Goal: Book appointment/travel/reservation

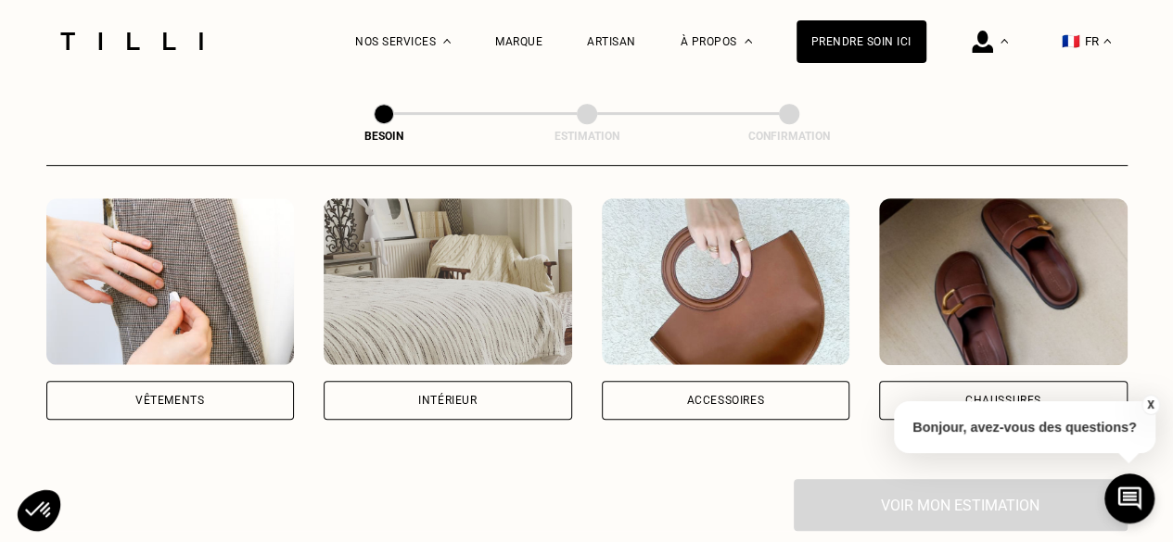
scroll to position [407, 0]
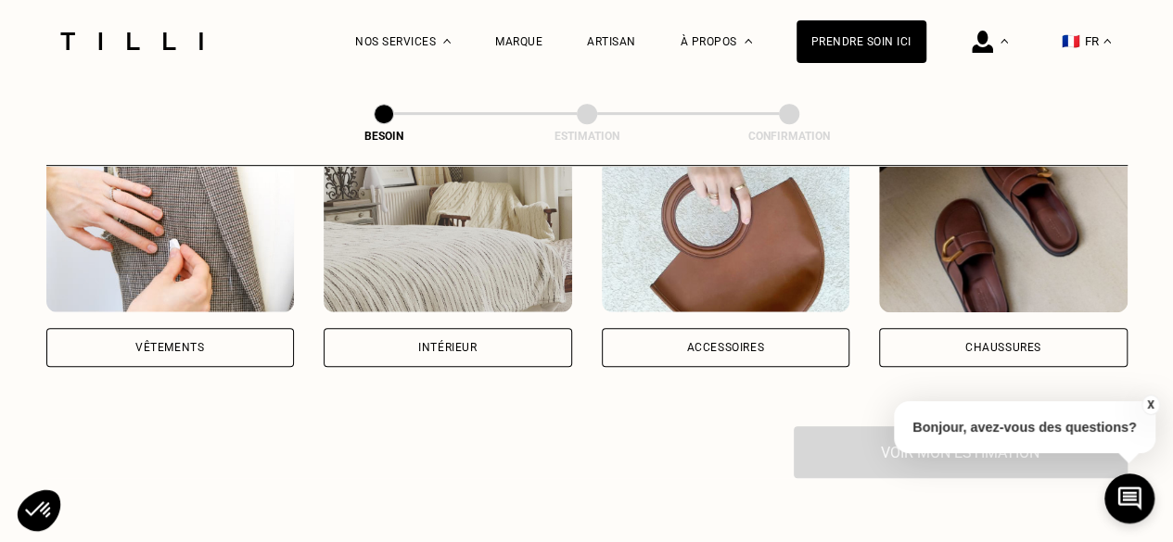
click at [223, 328] on div "Vêtements" at bounding box center [170, 347] width 248 height 39
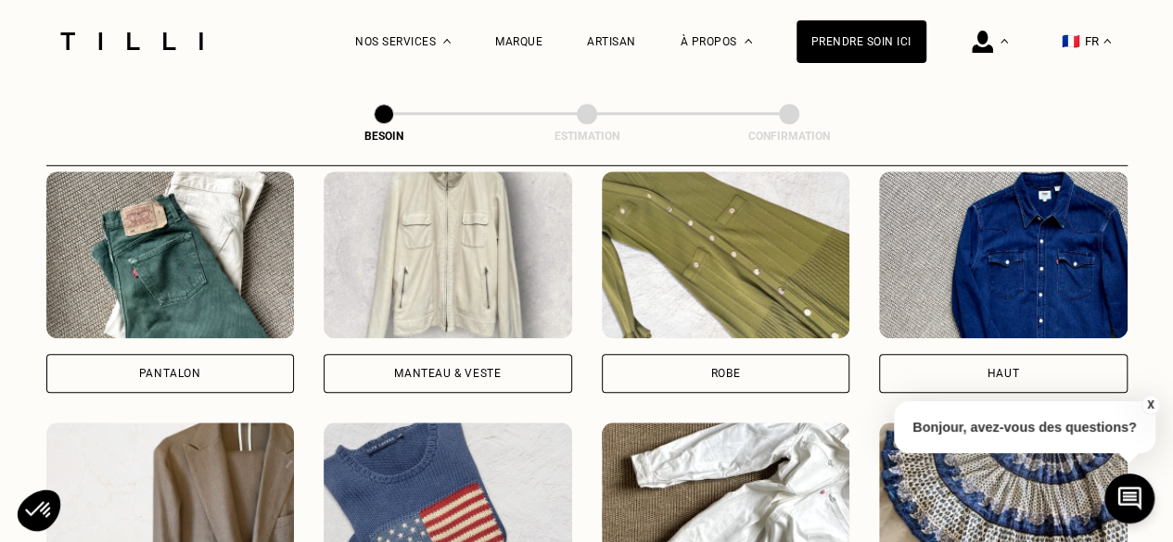
scroll to position [920, 0]
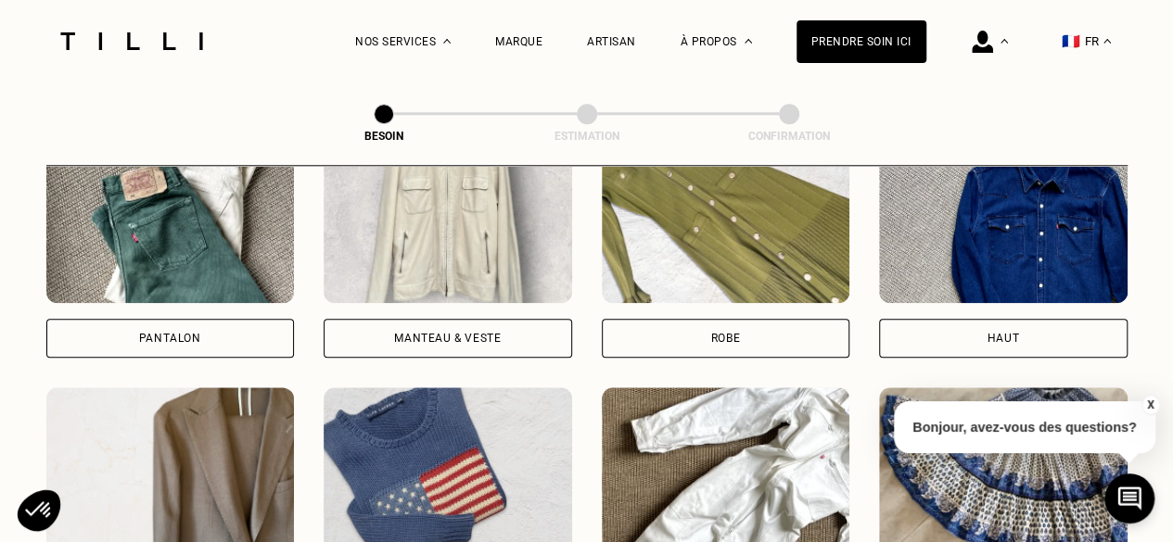
click at [134, 319] on div "Pantalon" at bounding box center [170, 338] width 248 height 39
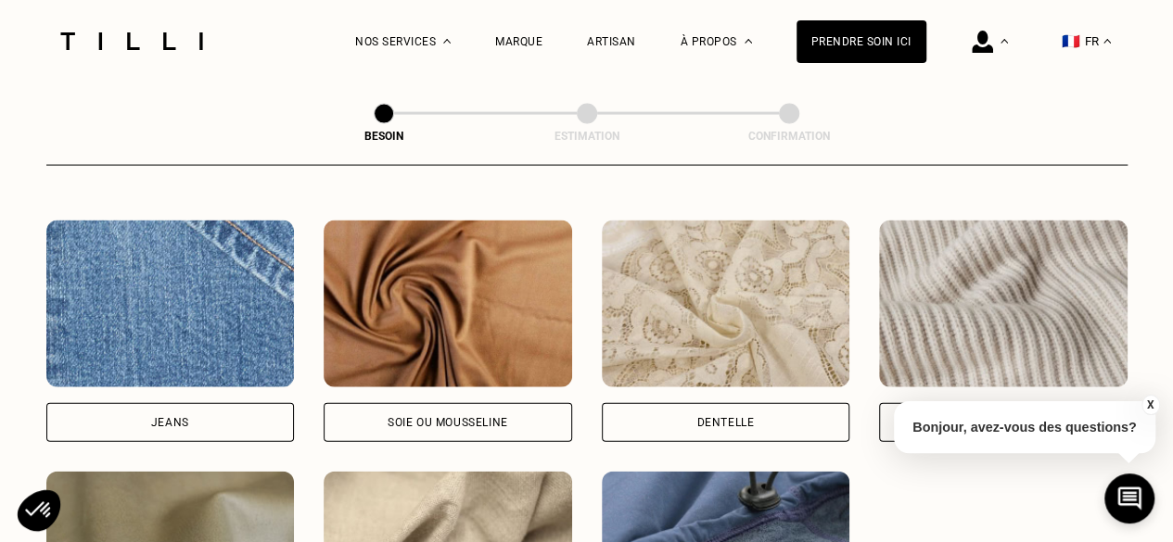
scroll to position [1967, 0]
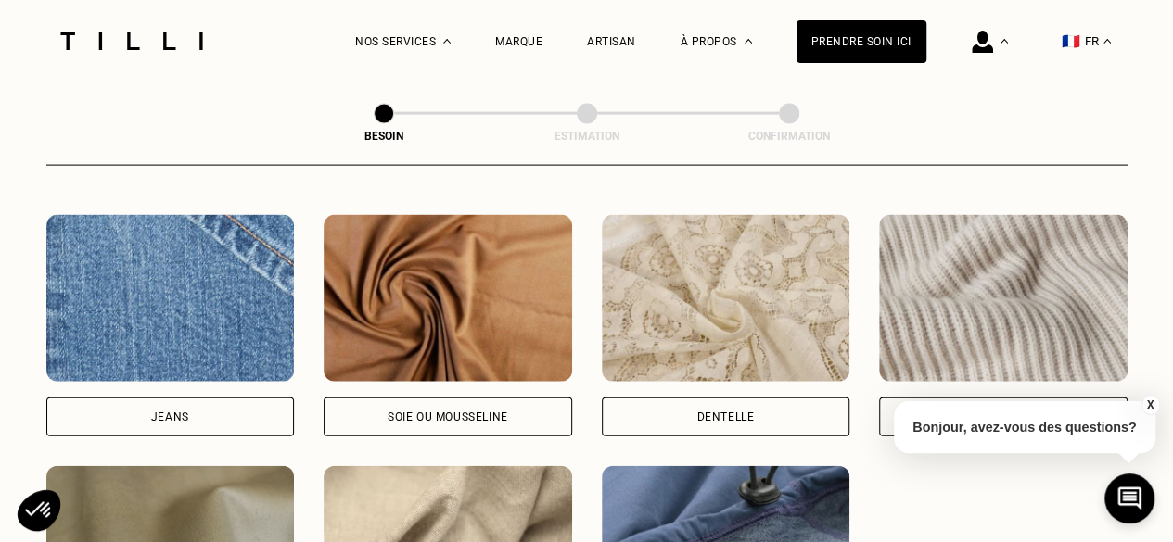
click at [205, 398] on div "Jeans" at bounding box center [170, 417] width 248 height 39
select select "FR"
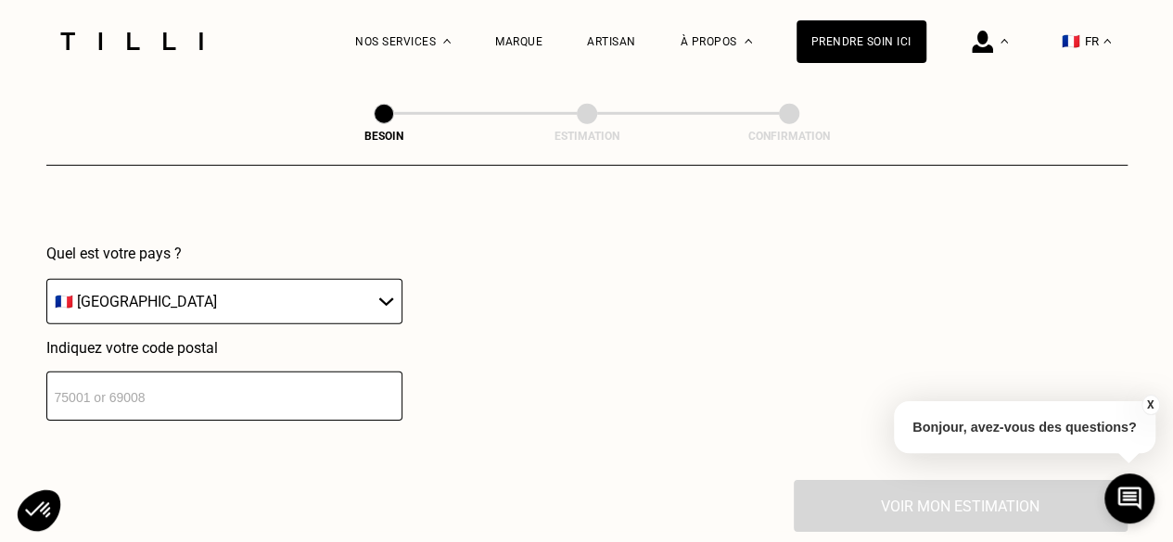
scroll to position [2703, 0]
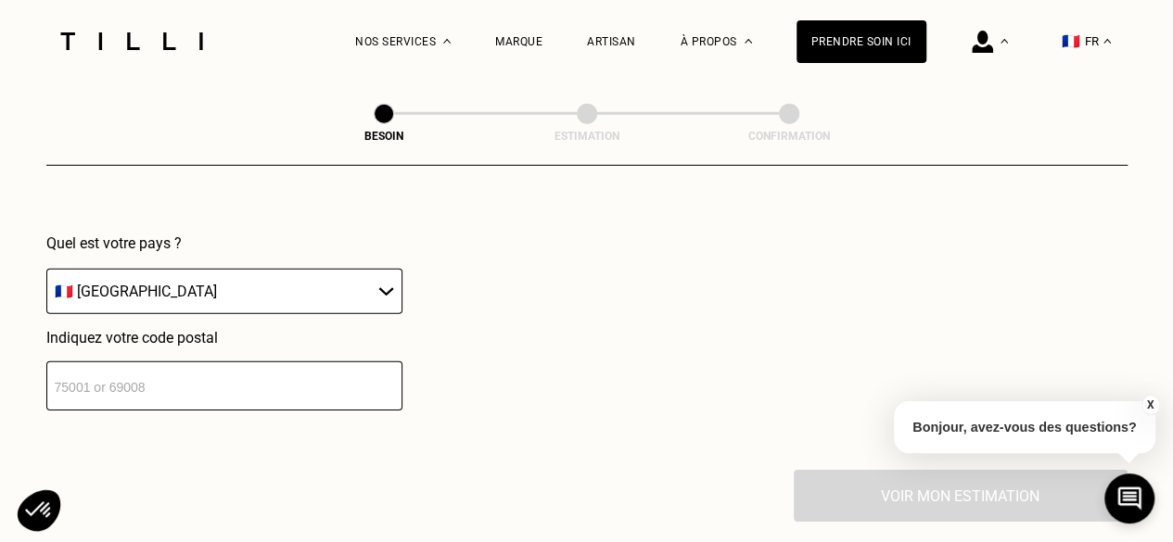
click at [255, 362] on input "number" at bounding box center [224, 386] width 356 height 49
type input "33000"
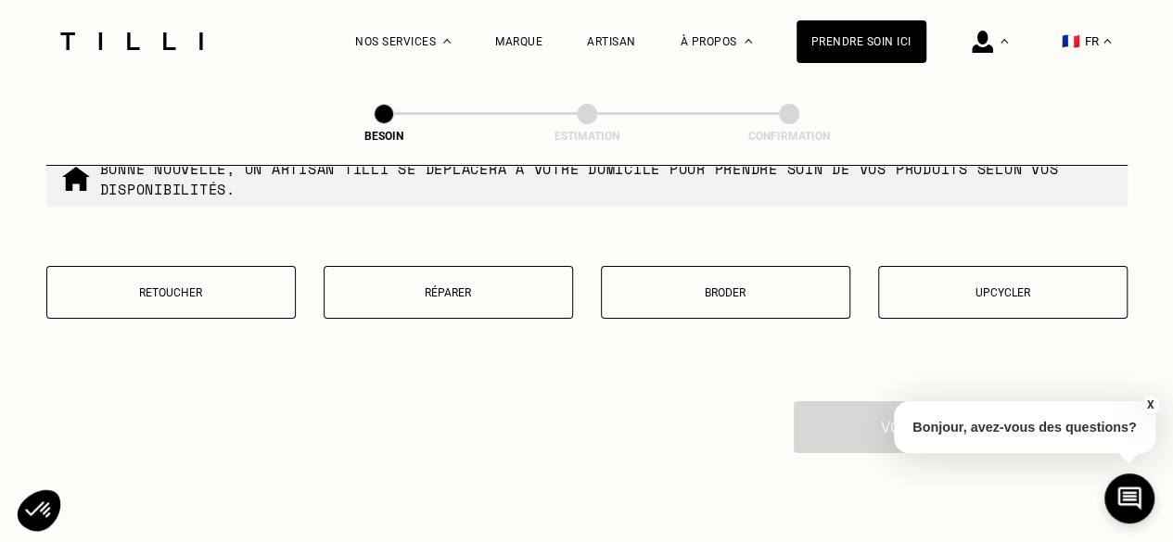
scroll to position [3267, 0]
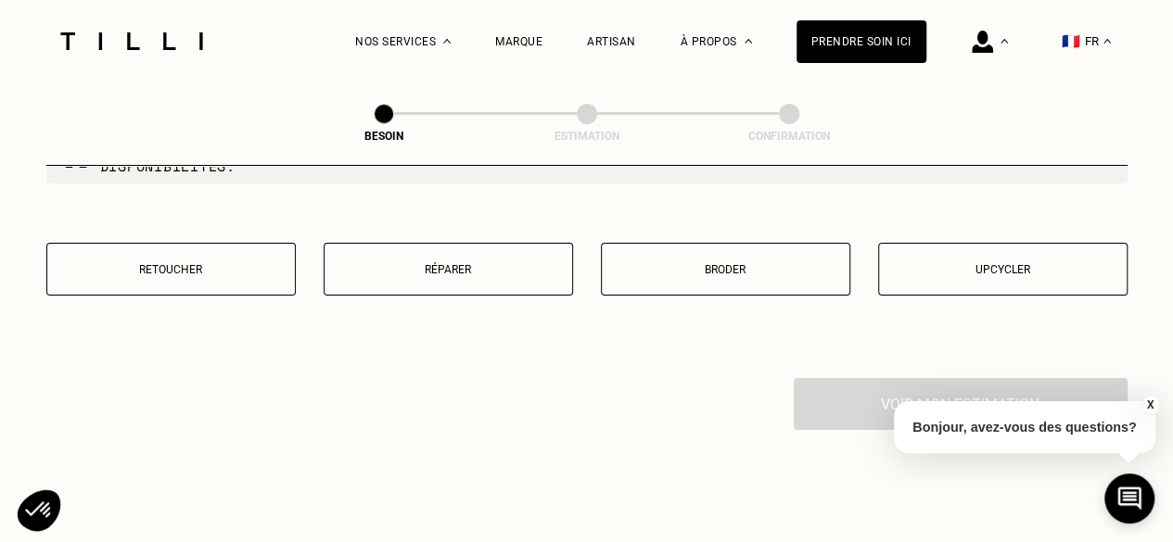
click at [510, 263] on p "Réparer" at bounding box center [448, 269] width 229 height 13
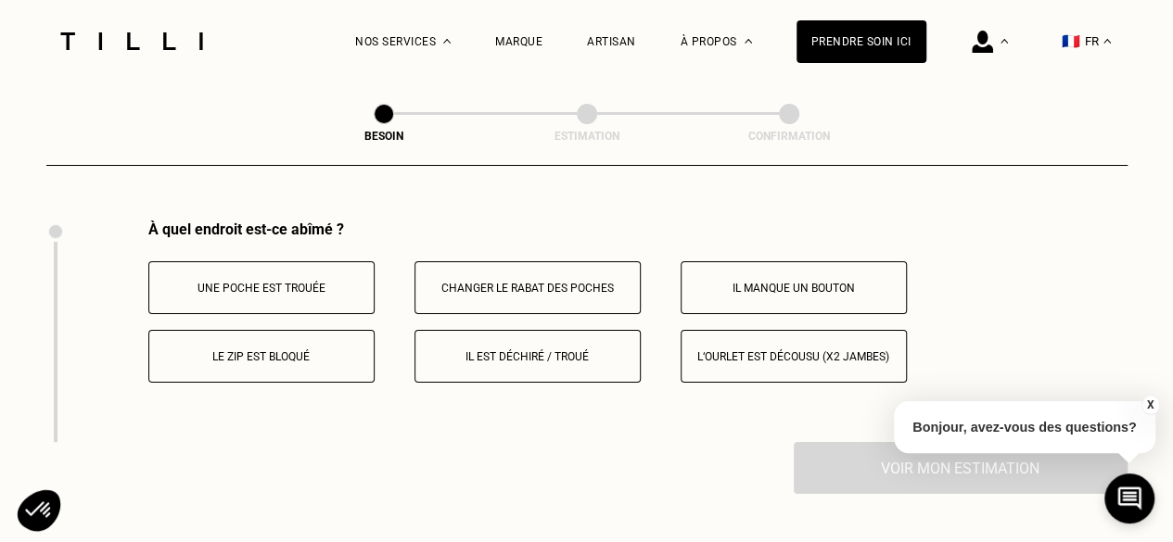
scroll to position [3427, 0]
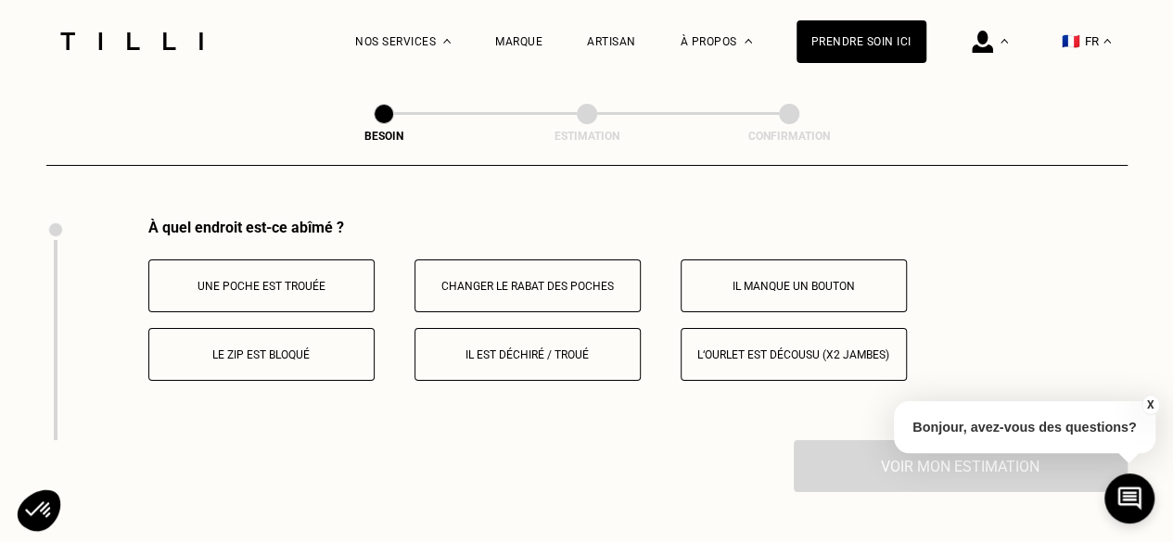
click at [299, 335] on button "Le zip est bloqué" at bounding box center [261, 354] width 226 height 53
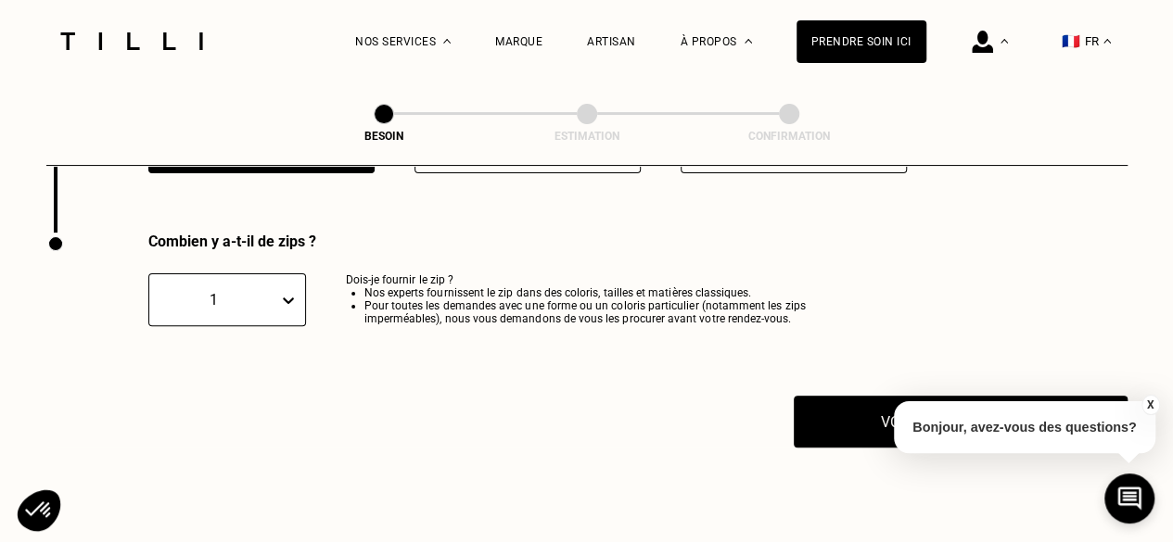
scroll to position [3648, 0]
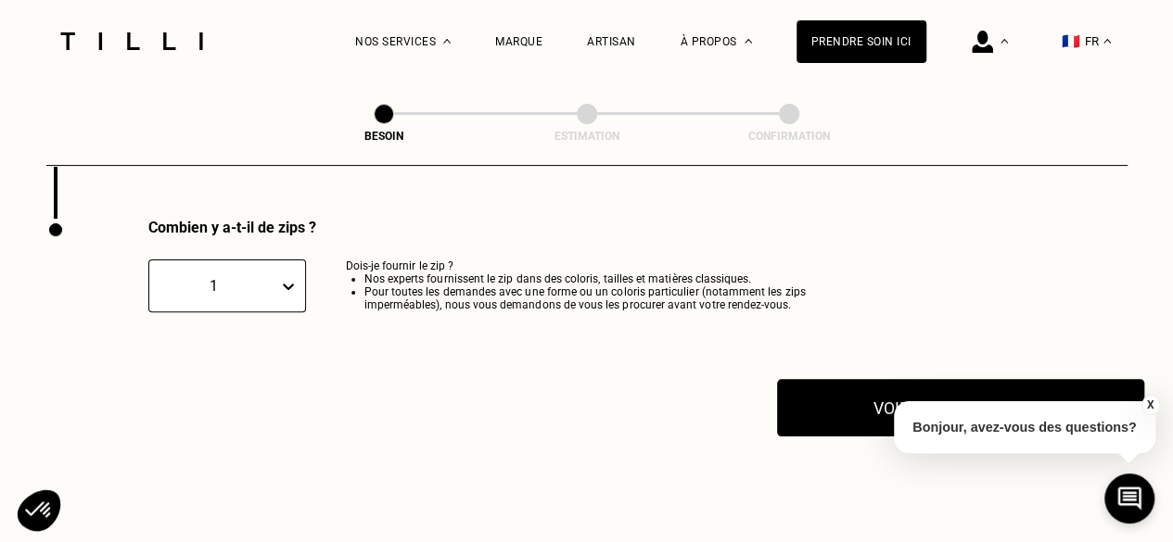
click at [855, 385] on button "Voir mon estimation" at bounding box center [960, 407] width 367 height 57
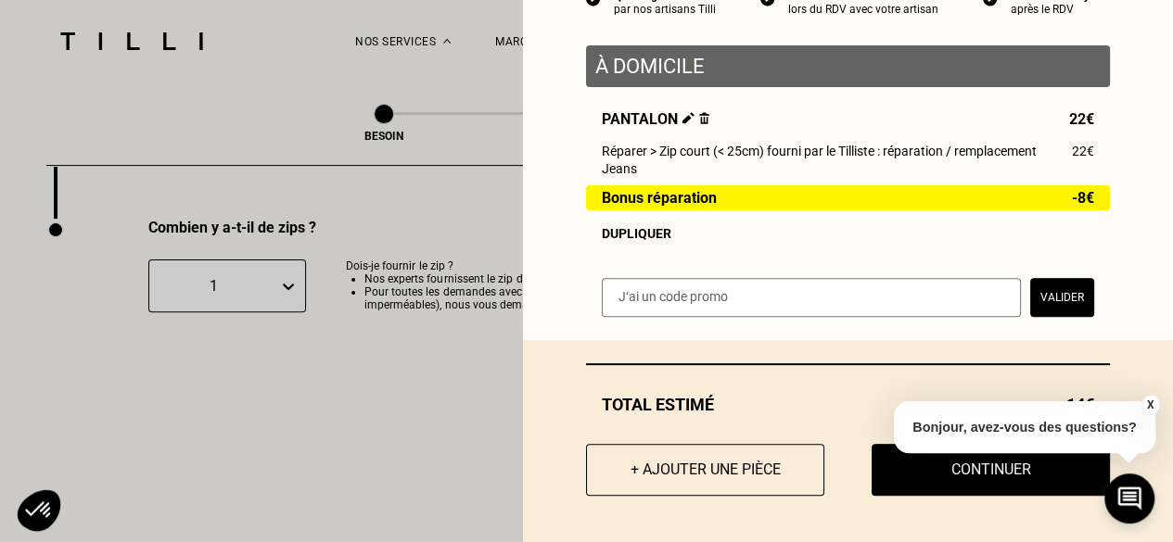
scroll to position [210, 0]
click at [677, 476] on button "+ Ajouter une pièce" at bounding box center [705, 469] width 262 height 57
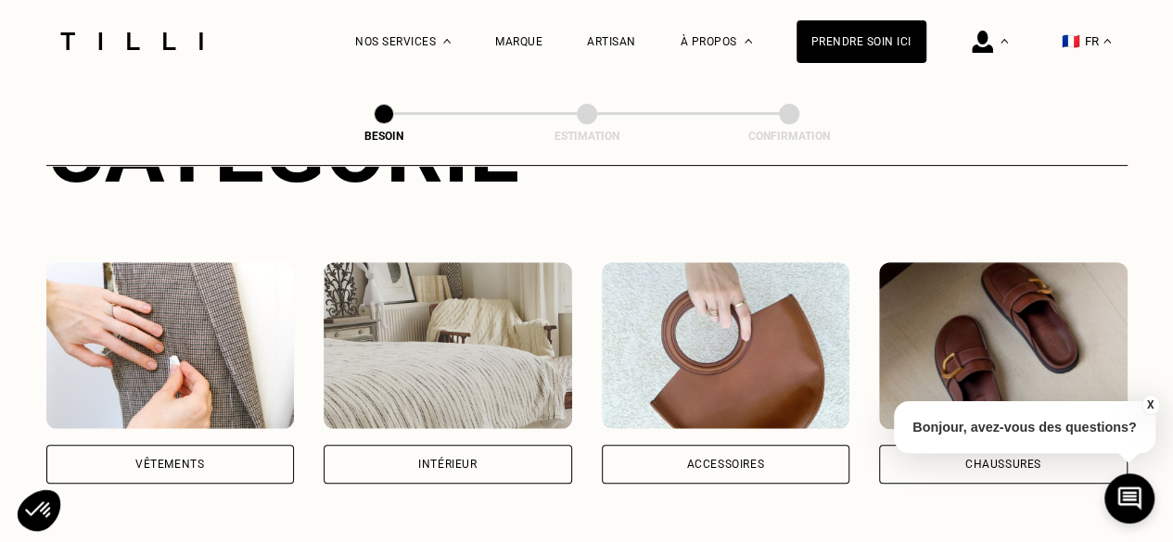
scroll to position [326, 0]
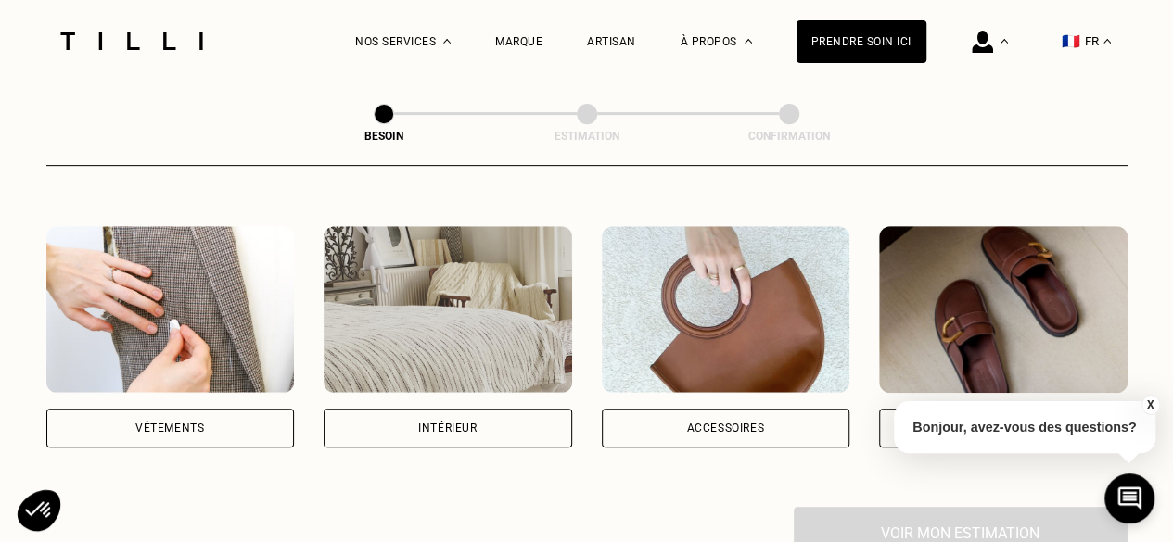
click at [203, 423] on div "Vêtements" at bounding box center [169, 428] width 69 height 11
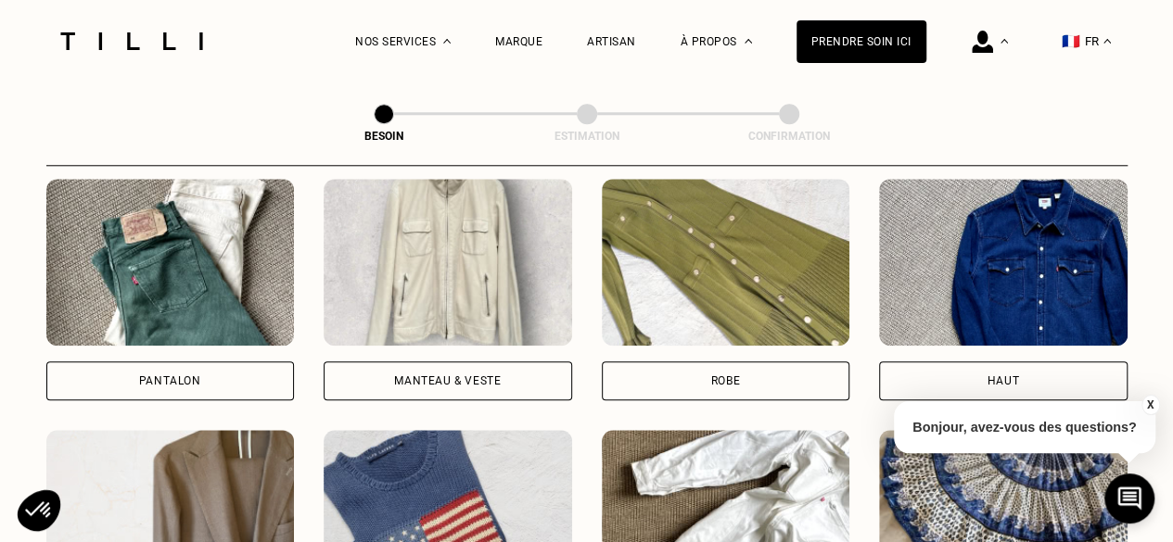
scroll to position [888, 0]
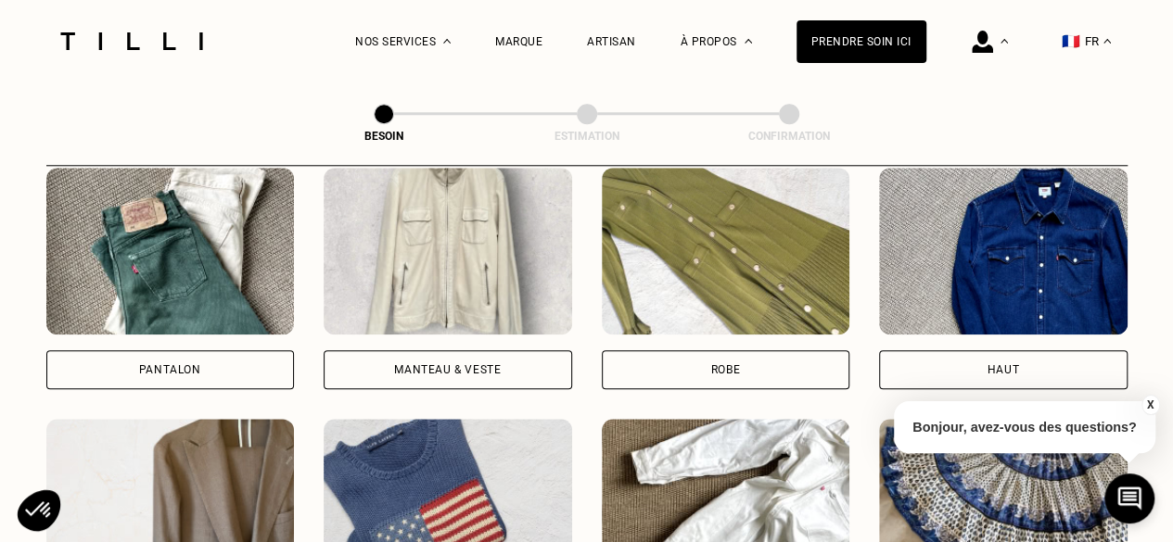
click at [199, 332] on div "Pantalon" at bounding box center [170, 279] width 248 height 222
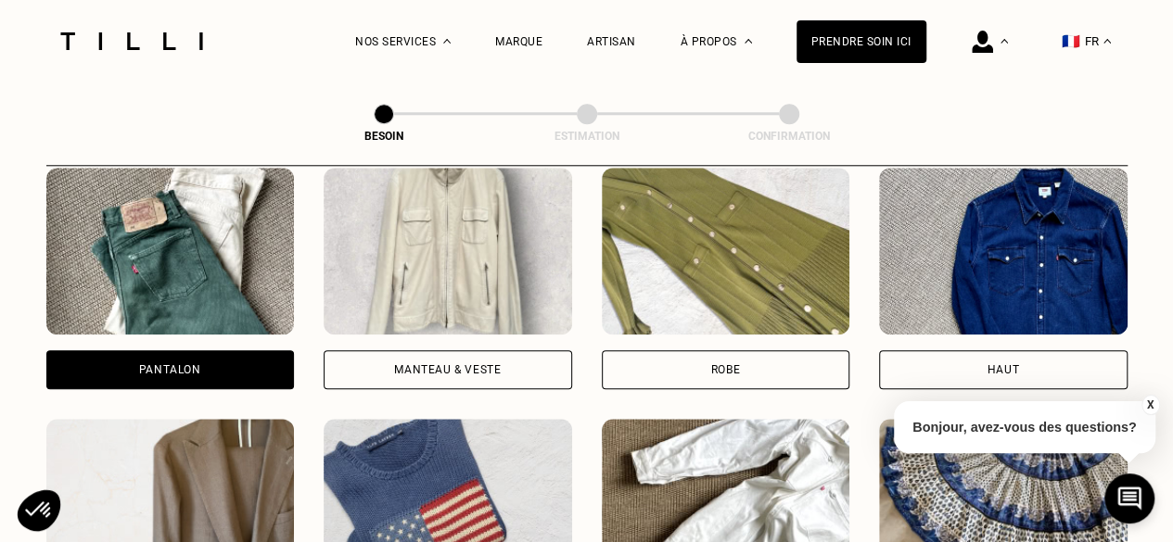
click at [197, 364] on div "Pantalon" at bounding box center [170, 369] width 62 height 11
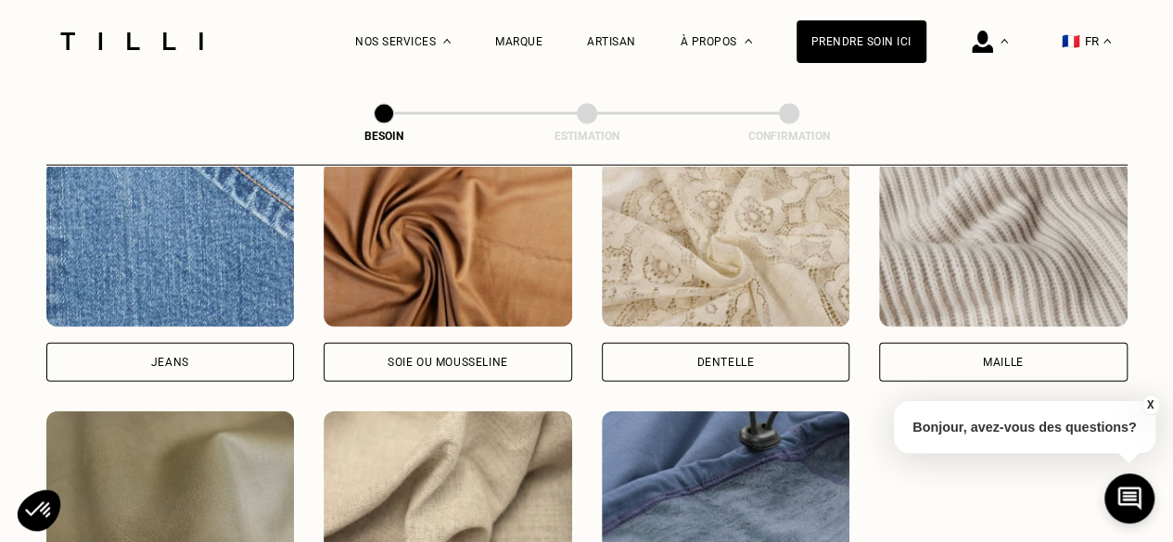
scroll to position [2049, 0]
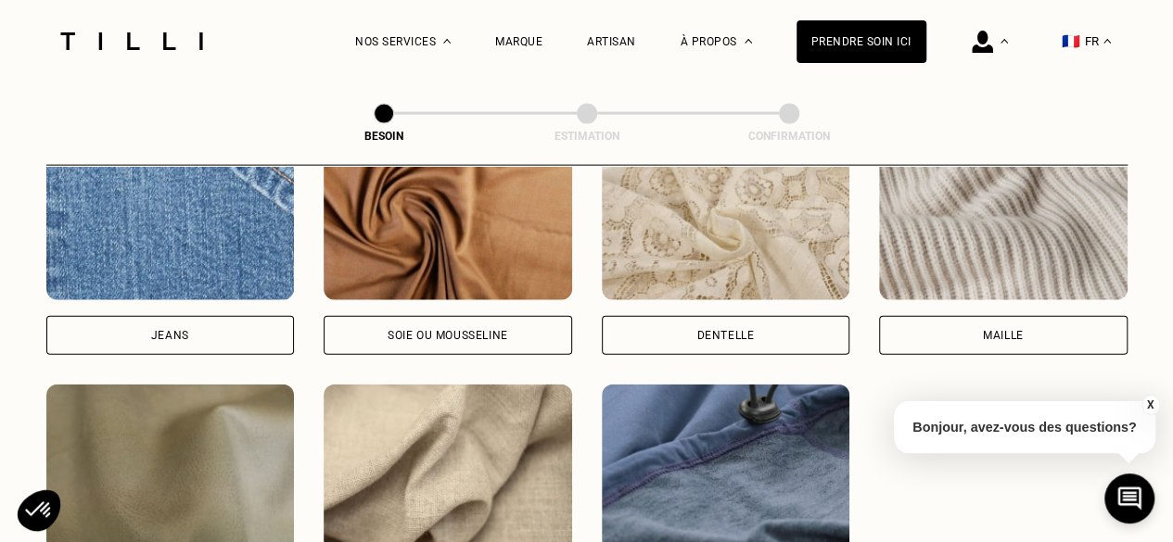
click at [250, 316] on div "Jeans" at bounding box center [170, 335] width 248 height 39
select select "FR"
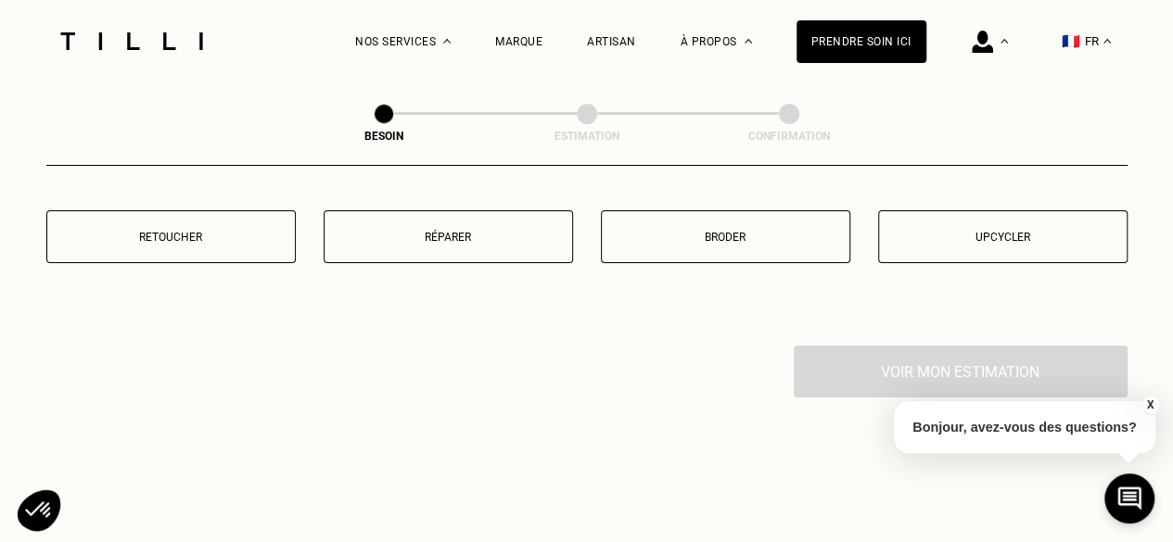
scroll to position [3340, 0]
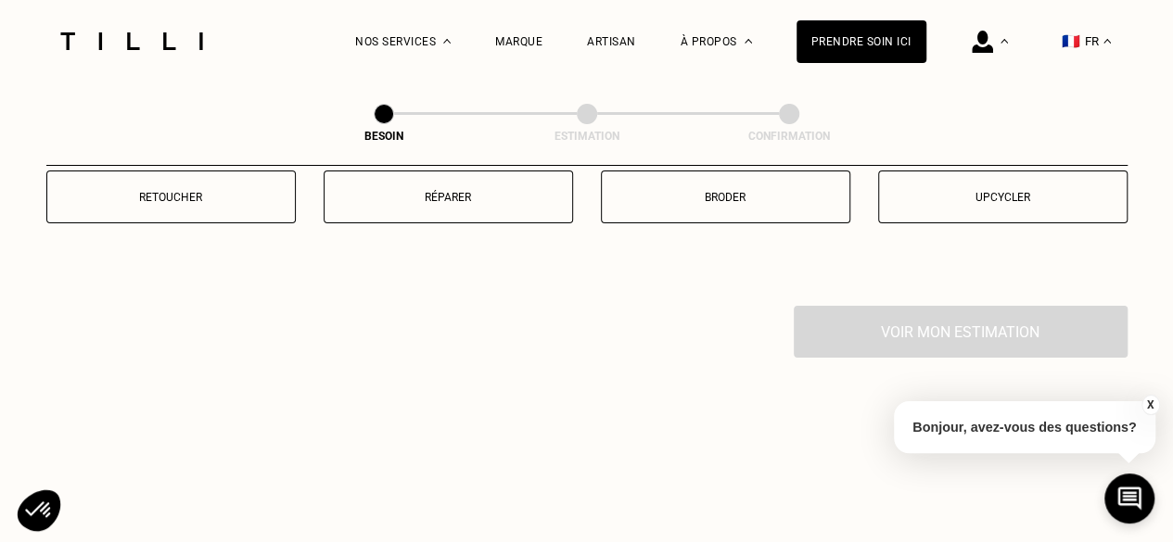
click at [458, 191] on p "Réparer" at bounding box center [448, 197] width 229 height 13
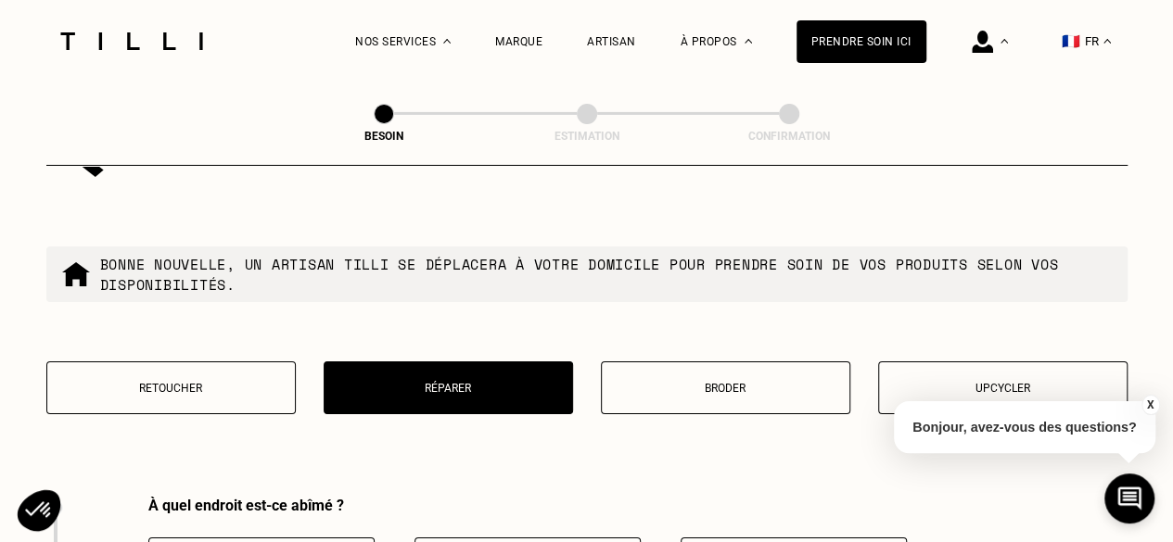
scroll to position [3137, 0]
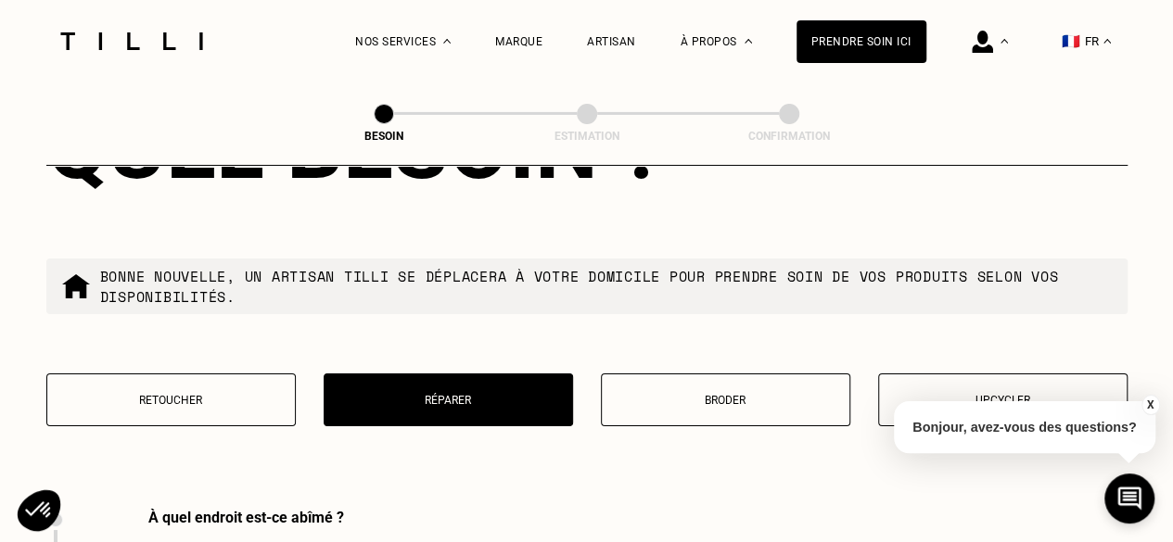
click at [182, 375] on button "Retoucher" at bounding box center [170, 400] width 249 height 53
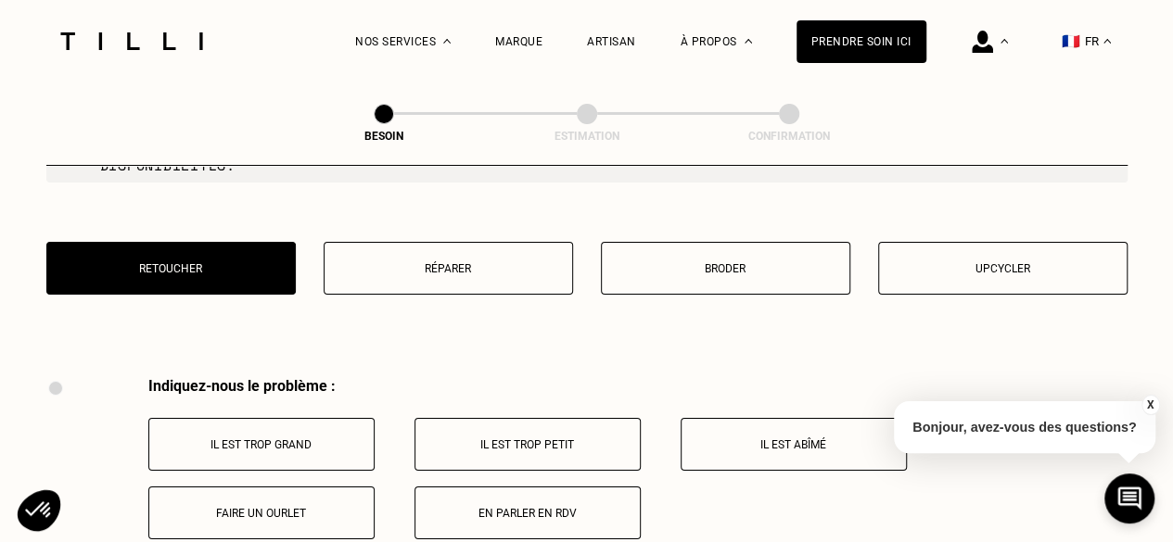
scroll to position [3256, 0]
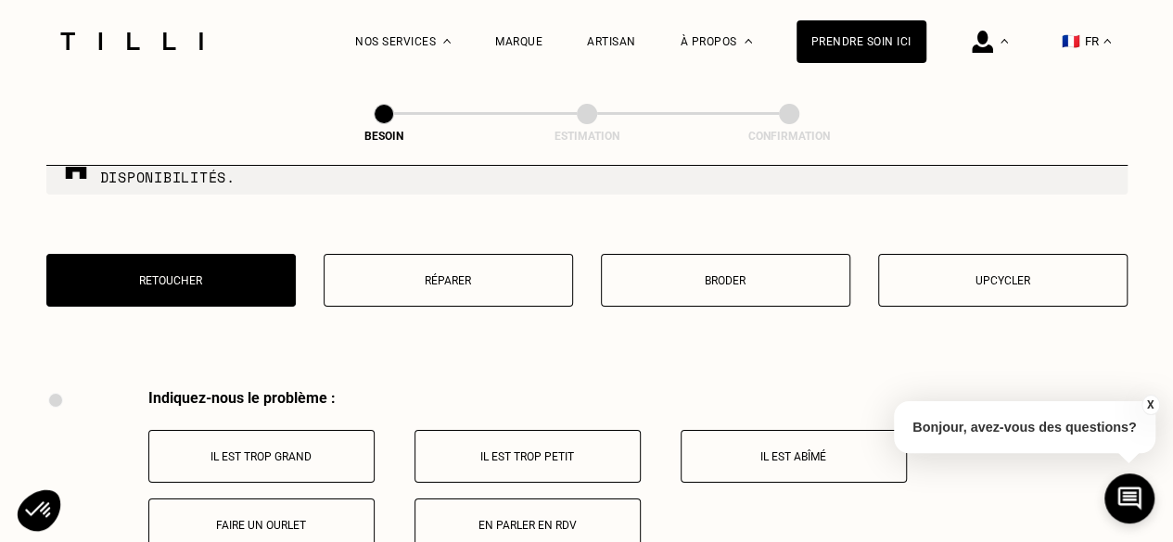
click at [452, 274] on p "Réparer" at bounding box center [448, 280] width 229 height 13
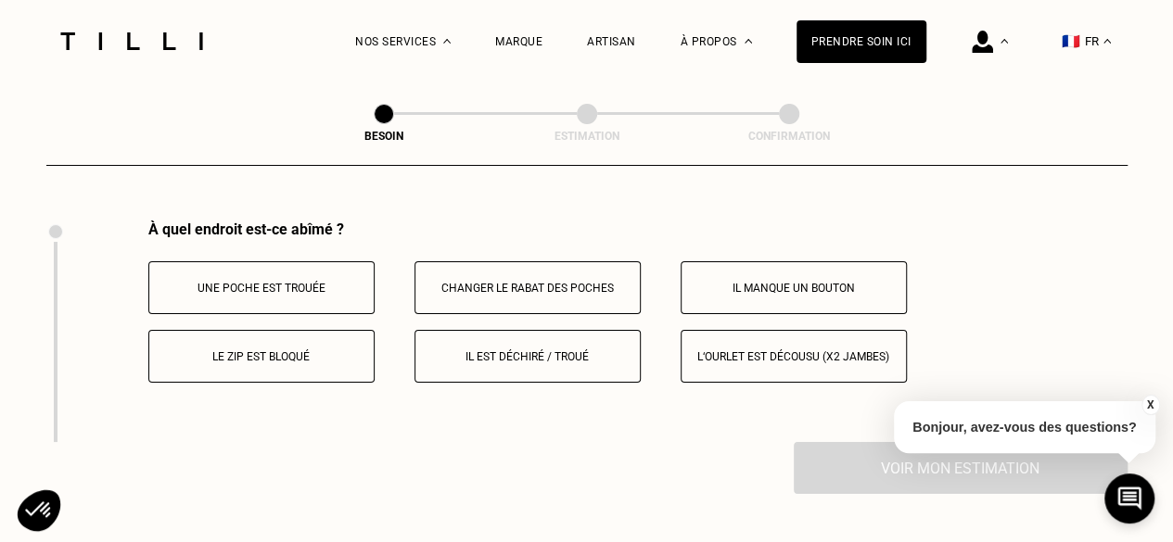
scroll to position [3427, 0]
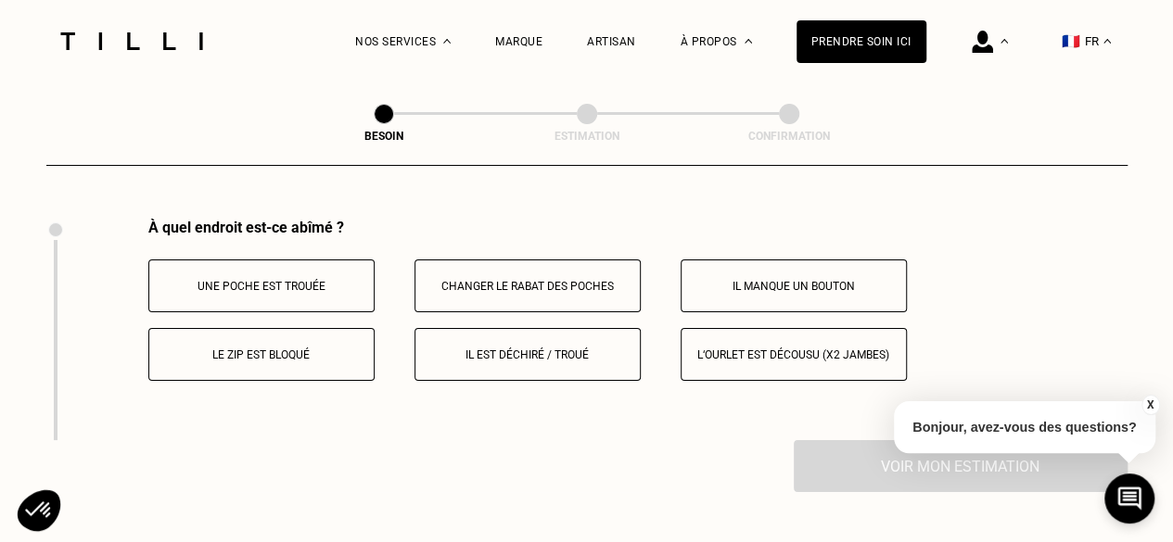
click at [304, 349] on p "Le zip est bloqué" at bounding box center [262, 355] width 206 height 13
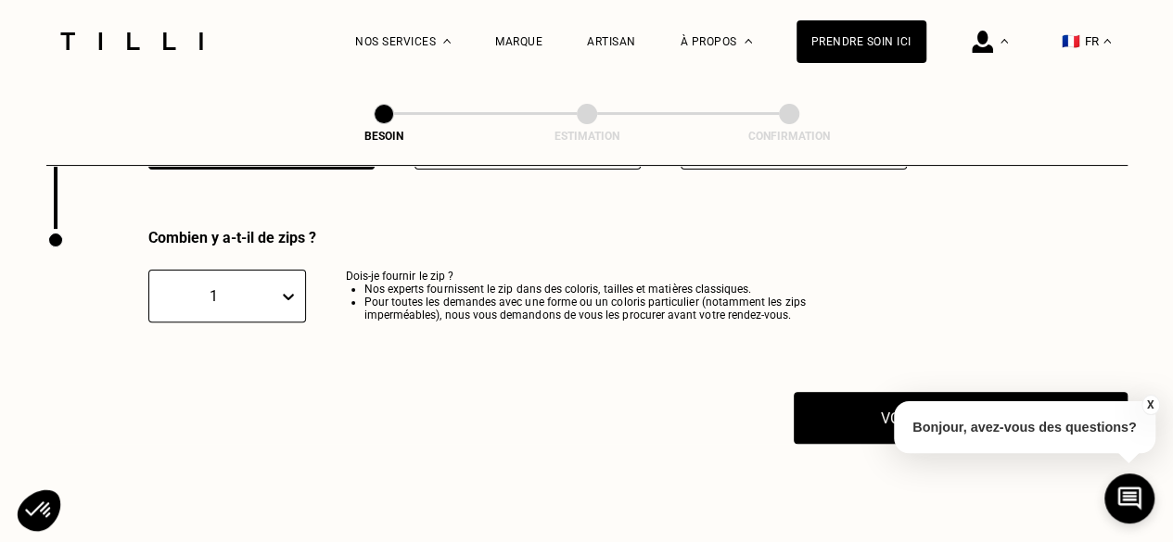
scroll to position [3648, 0]
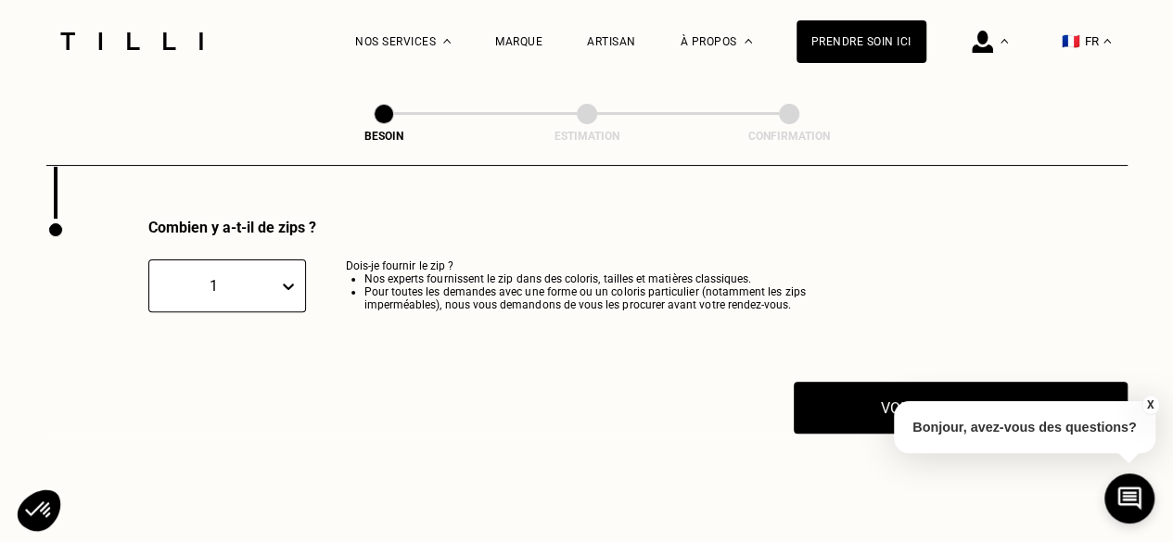
click at [1082, 382] on div "X Bonjour, avez-vous des questions?" at bounding box center [1024, 424] width 261 height 87
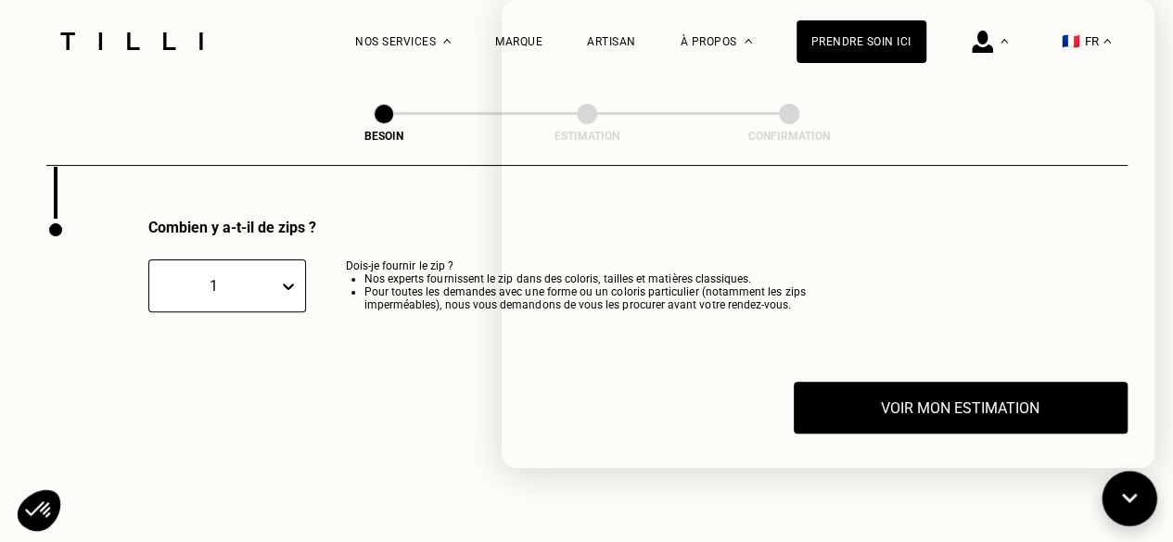
click at [1131, 497] on icon at bounding box center [1129, 499] width 31 height 49
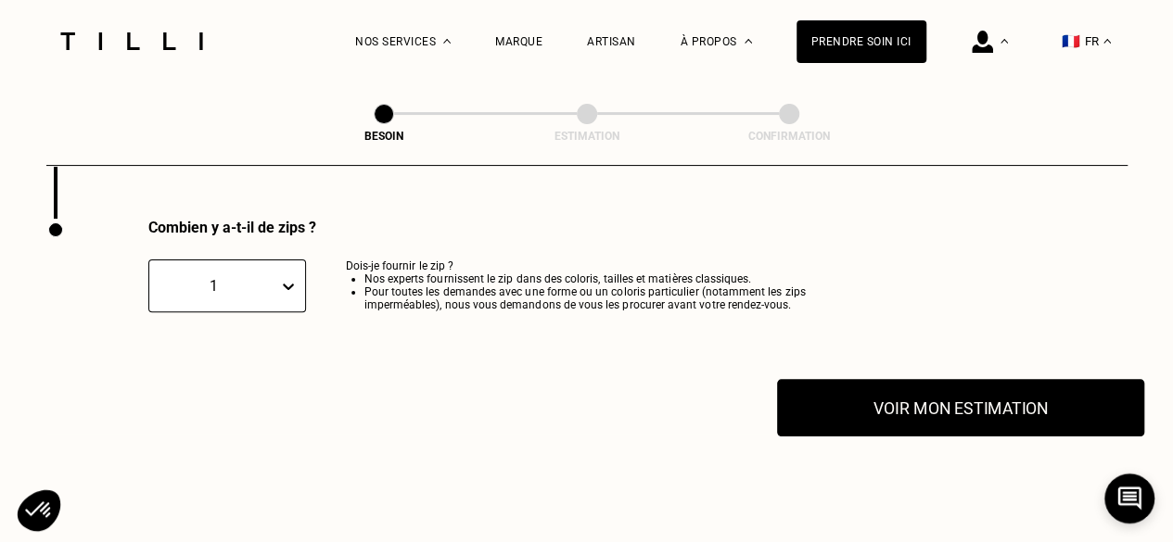
click at [959, 393] on button "Voir mon estimation" at bounding box center [960, 407] width 367 height 57
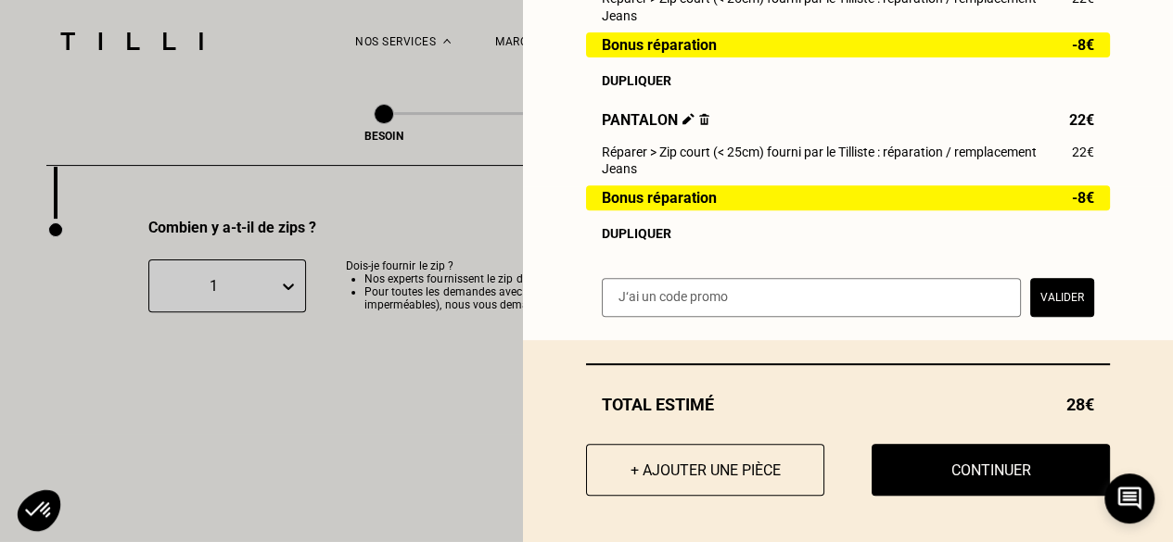
scroll to position [365, 0]
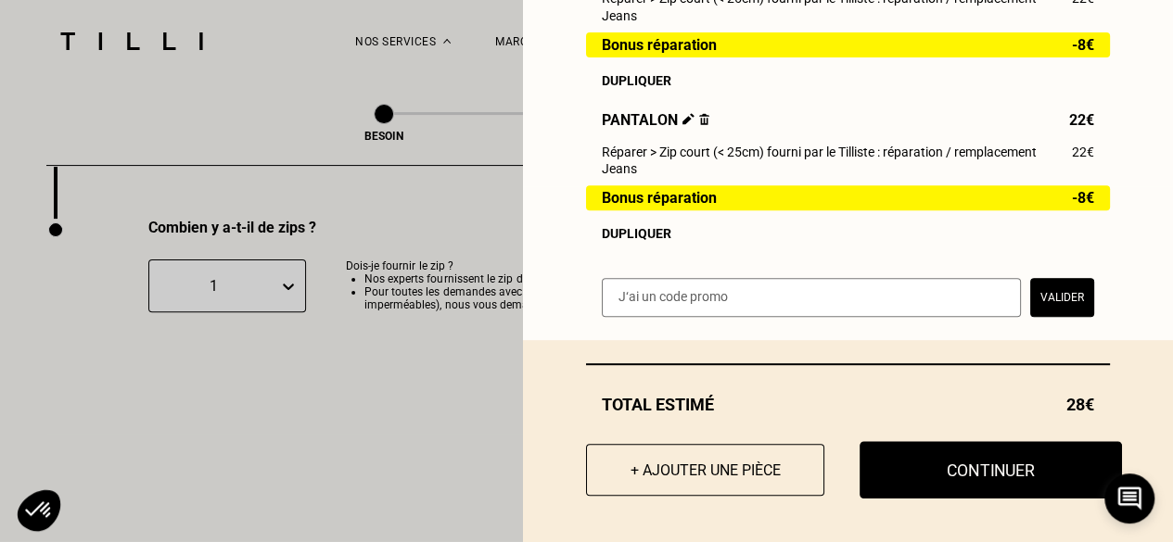
click at [958, 476] on button "Continuer" at bounding box center [991, 469] width 262 height 57
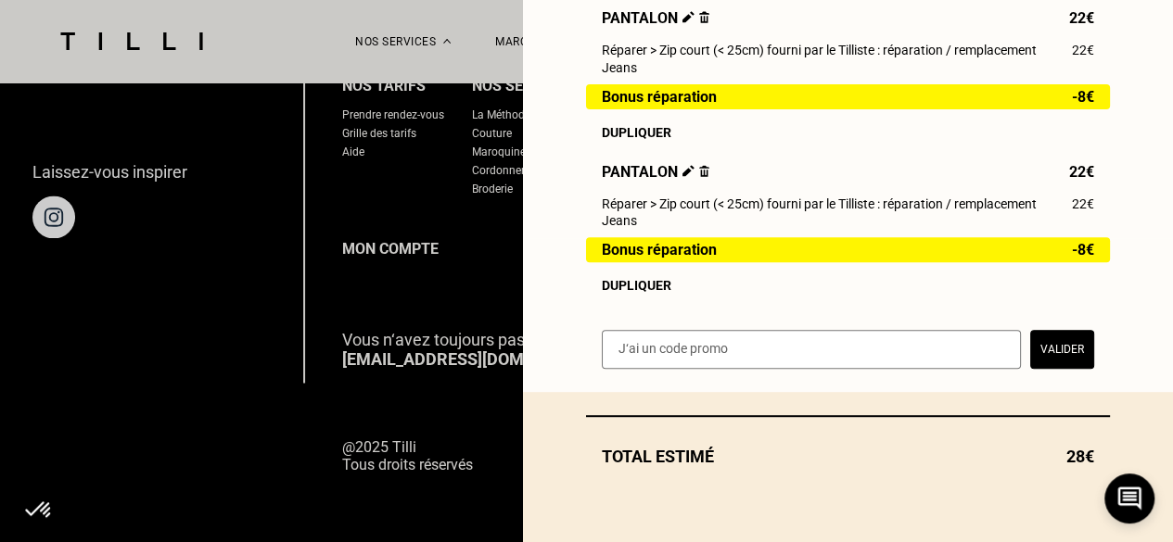
scroll to position [313, 0]
select select "FR"
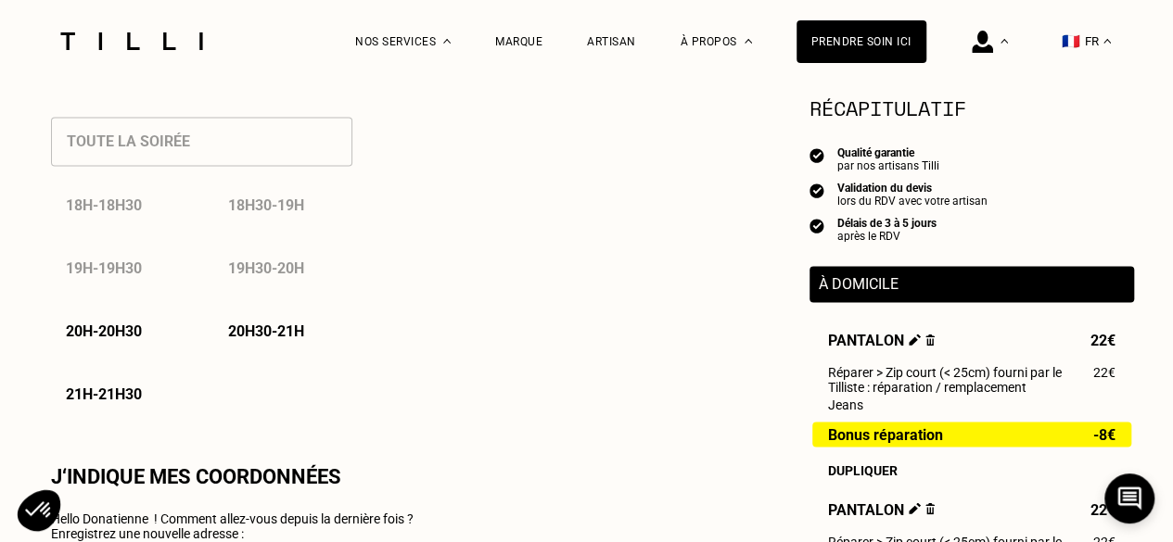
type input "06 26 37 76 36"
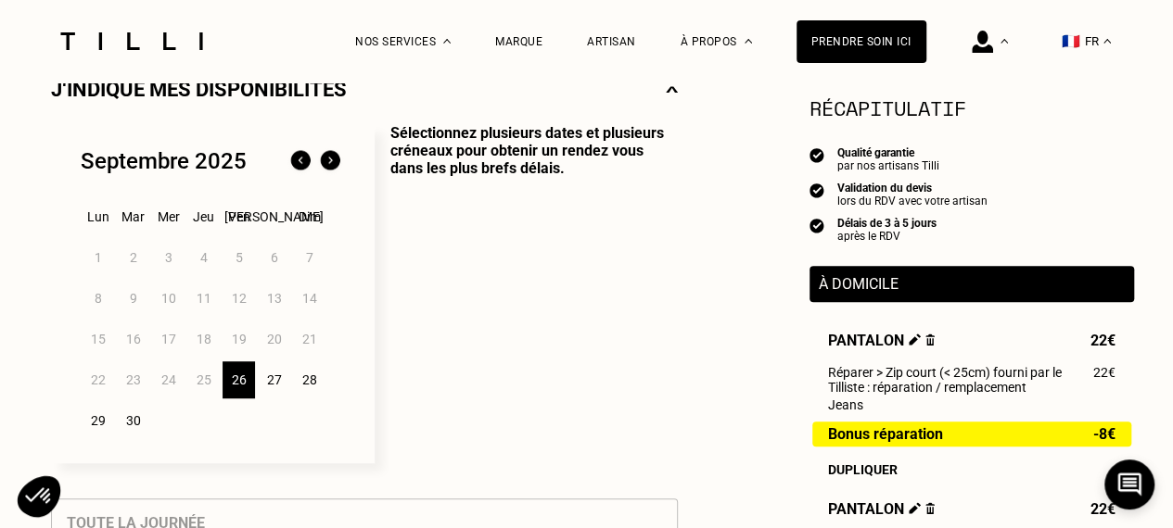
scroll to position [451, 0]
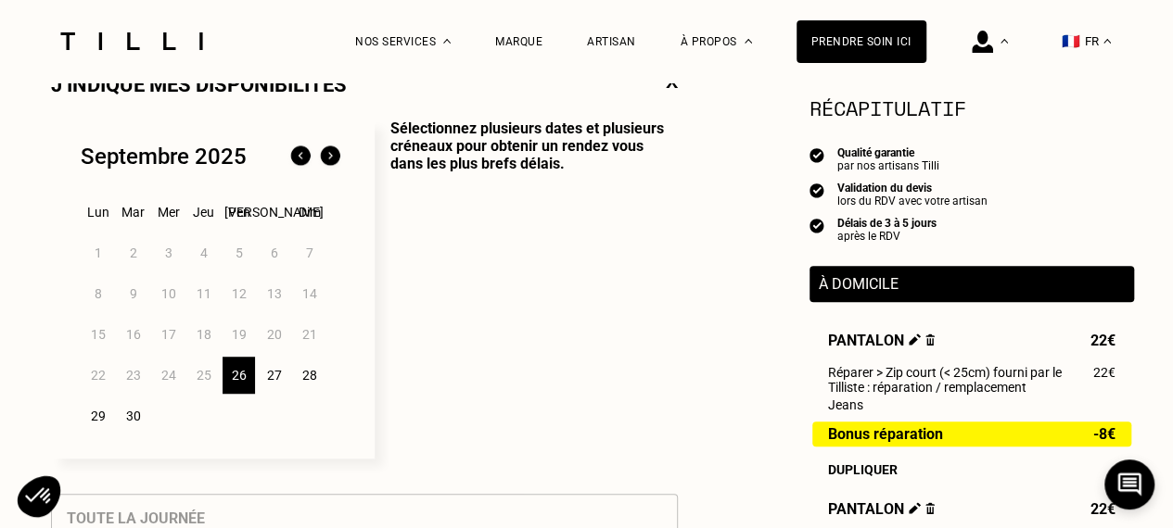
click at [93, 416] on div "29" at bounding box center [98, 416] width 32 height 37
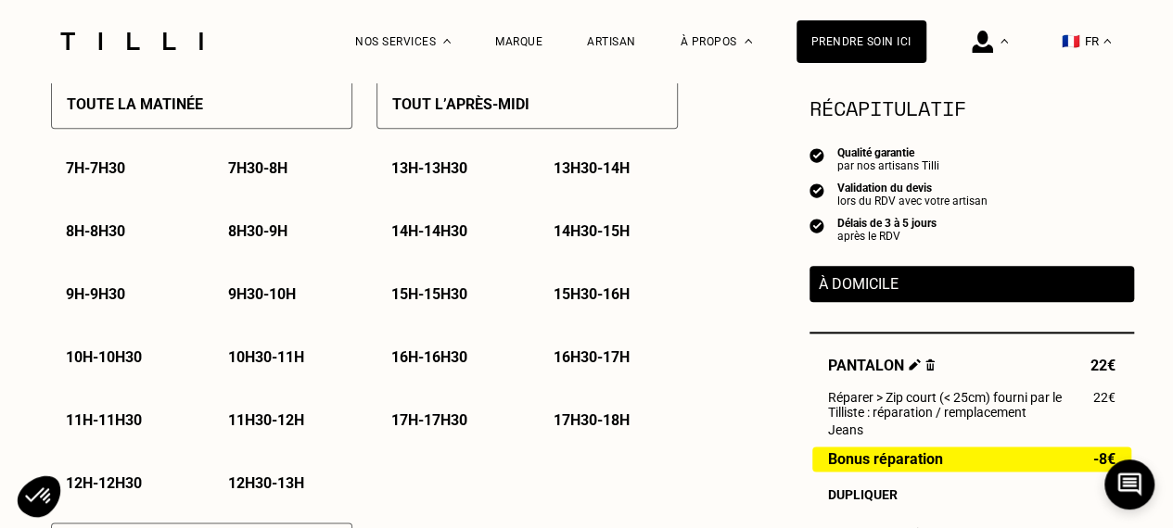
scroll to position [935, 0]
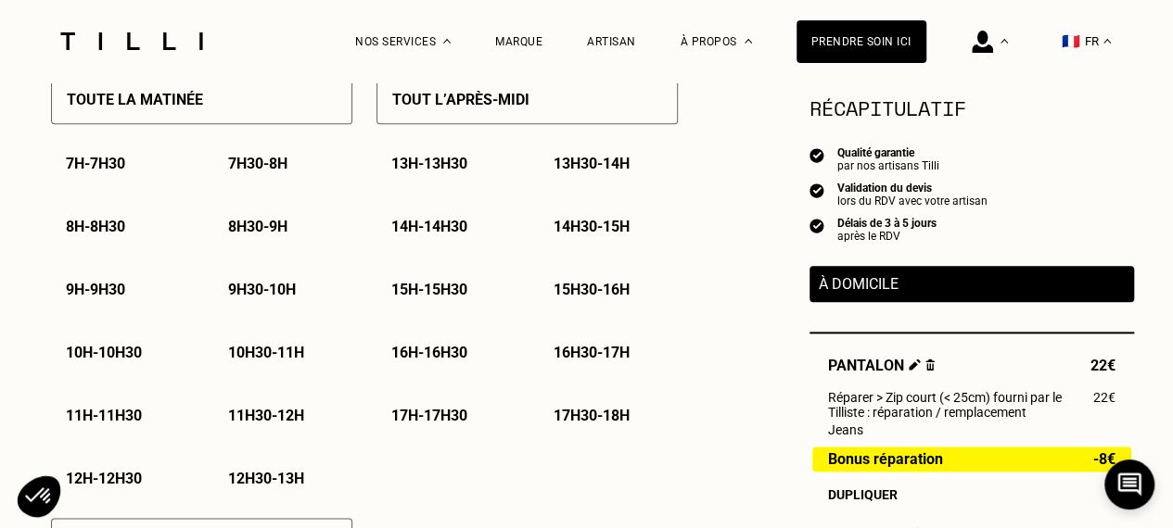
click at [453, 285] on p "15h - 15h30" at bounding box center [429, 290] width 76 height 18
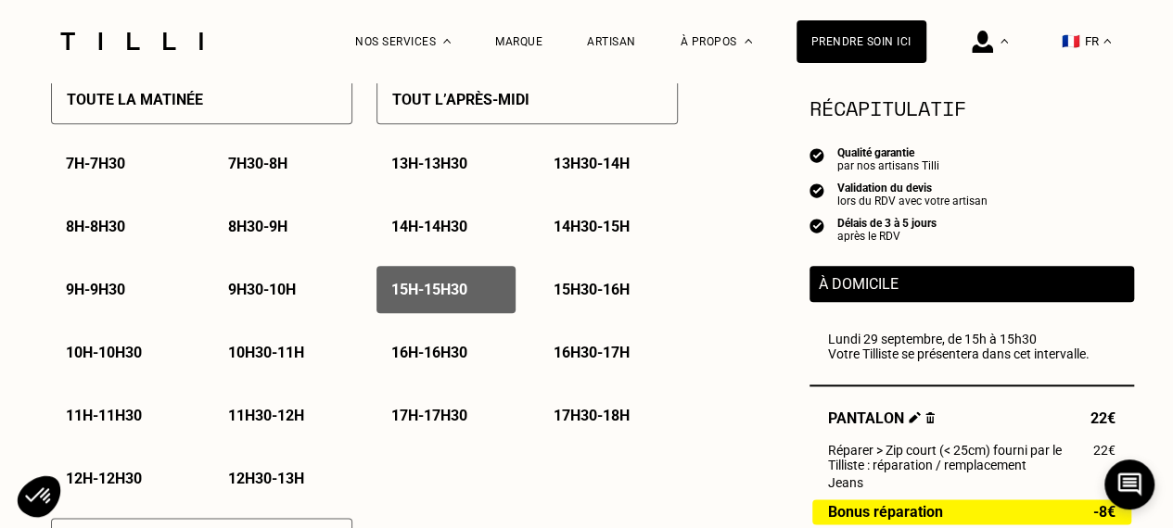
click at [575, 283] on div "15h30 - 16h" at bounding box center [608, 289] width 139 height 47
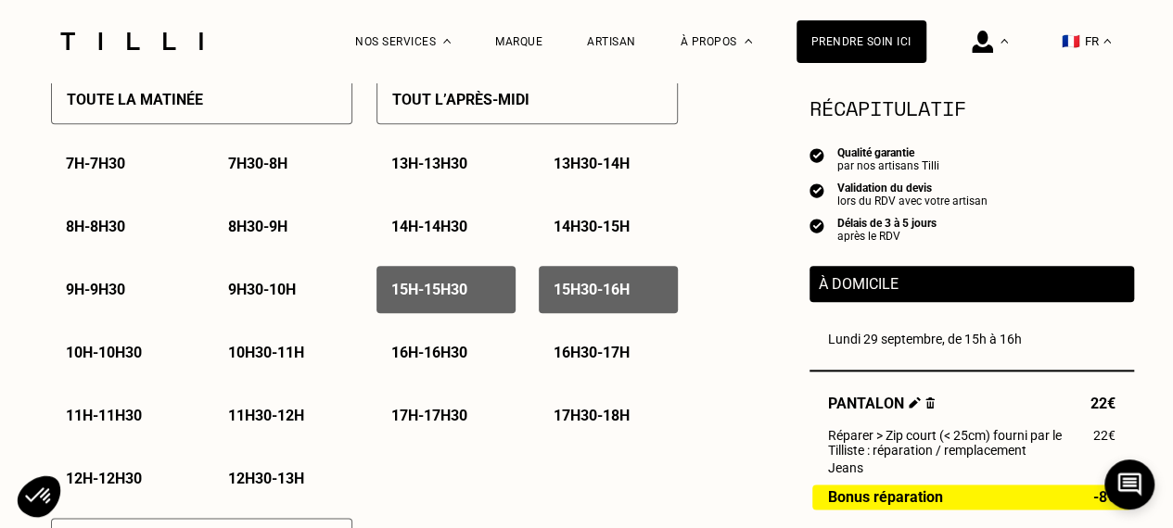
click at [439, 351] on p "16h - 16h30" at bounding box center [429, 353] width 76 height 18
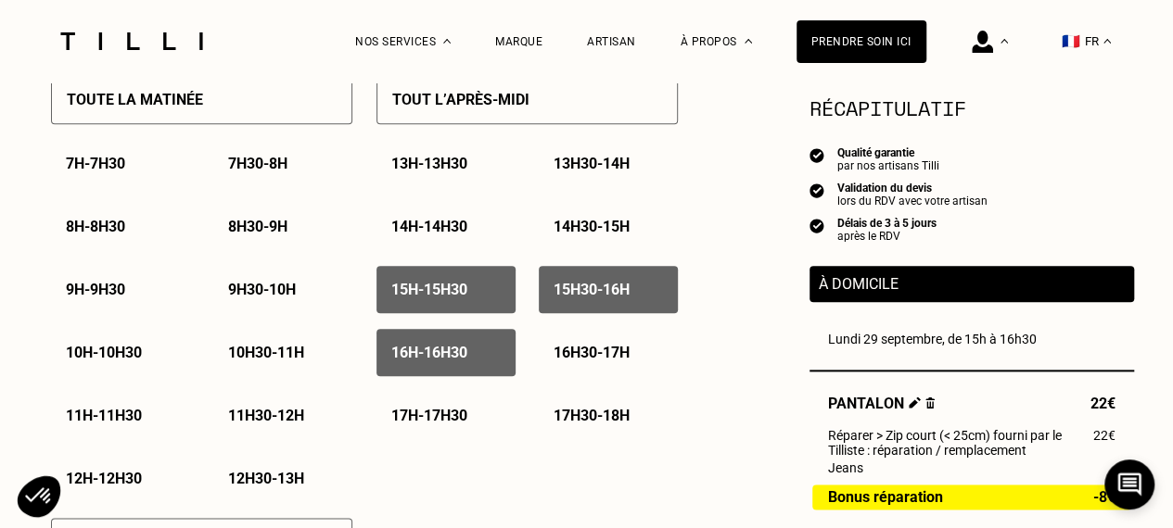
click at [581, 416] on p "17h30 - 18h" at bounding box center [592, 416] width 76 height 18
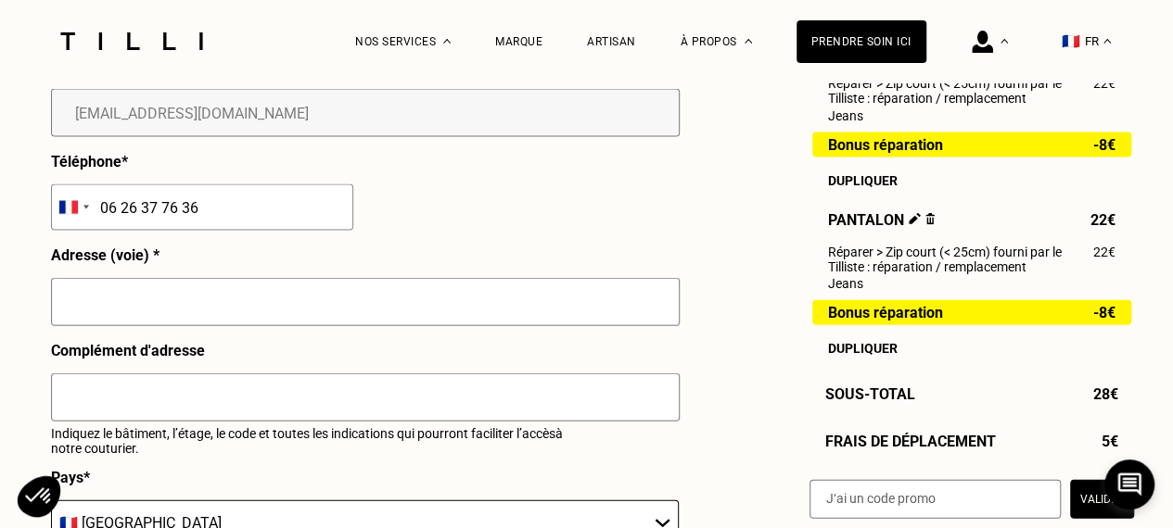
scroll to position [2027, 0]
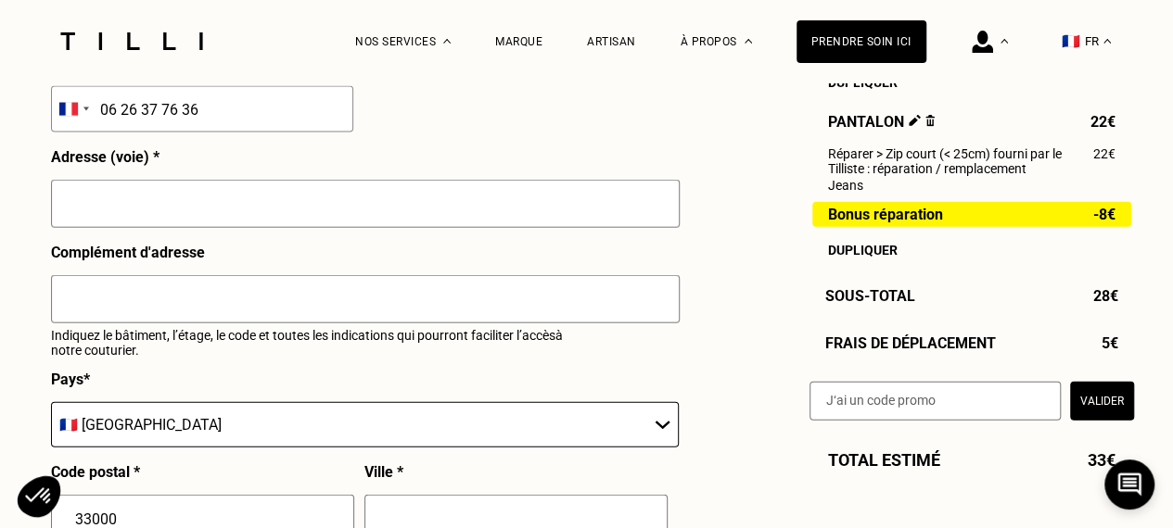
click at [171, 210] on input "text" at bounding box center [365, 204] width 629 height 48
type input "[STREET_ADDRESS][PERSON_NAME]"
type input "[GEOGRAPHIC_DATA]"
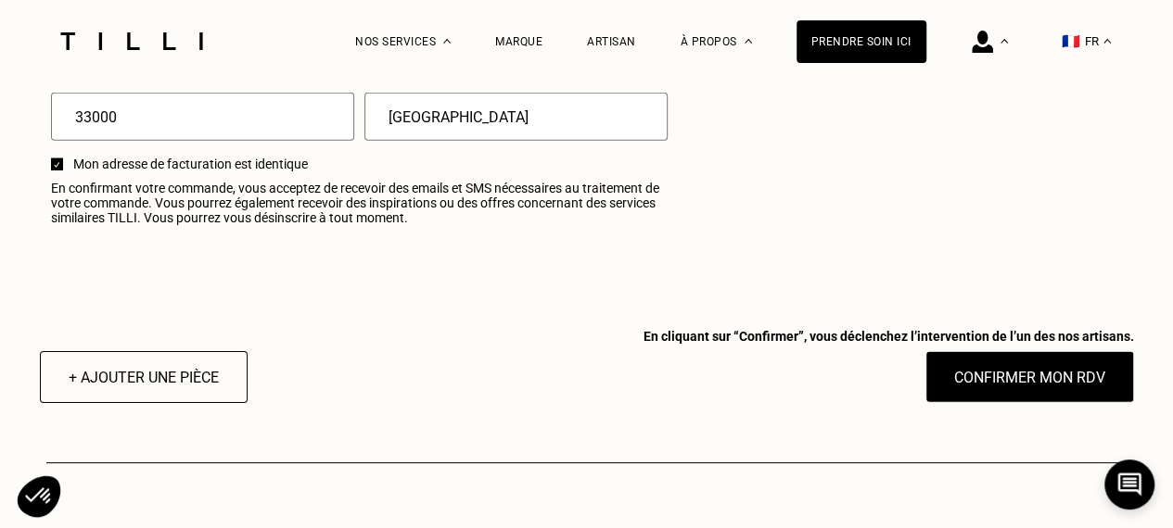
scroll to position [2443, 0]
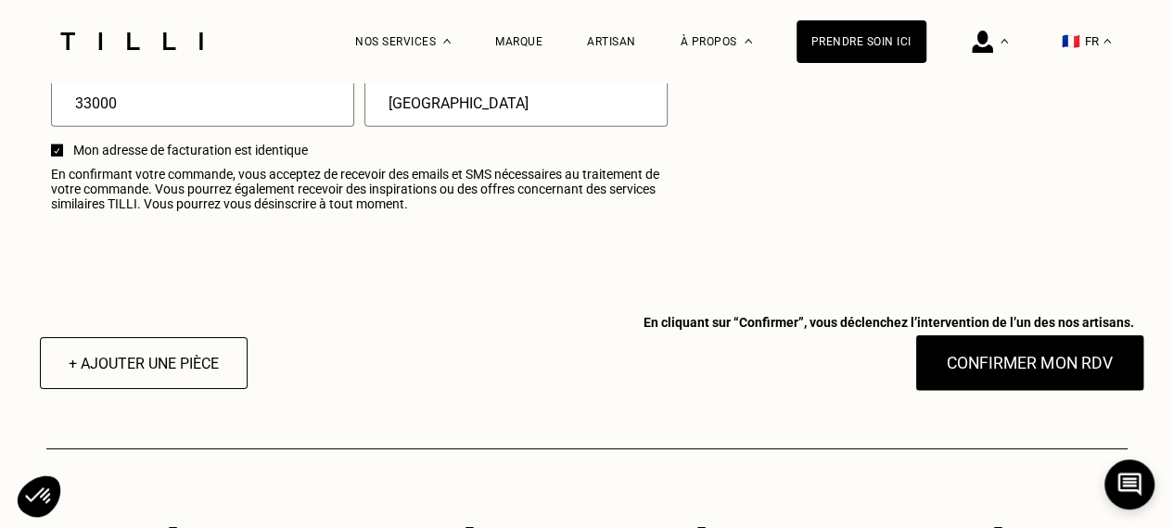
click at [1030, 363] on button "Confirmer mon RDV" at bounding box center [1029, 363] width 230 height 57
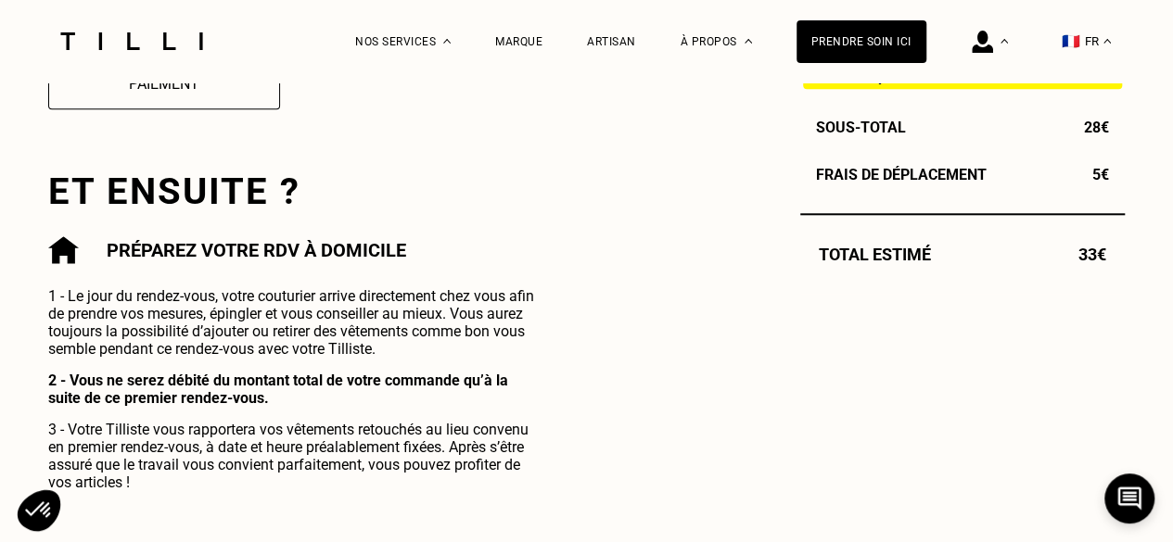
scroll to position [860, 0]
